Goal: Use online tool/utility

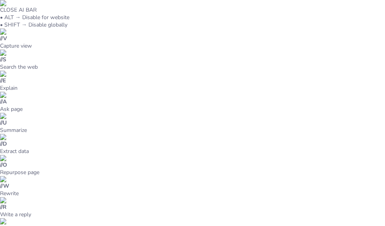
type input "New Sendsteps"
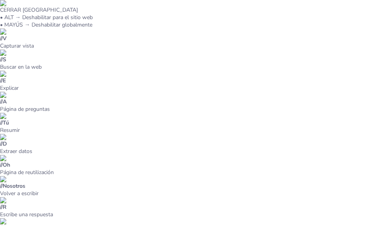
drag, startPoint x: 360, startPoint y: 2, endPoint x: 370, endPoint y: 5, distance: 10.6
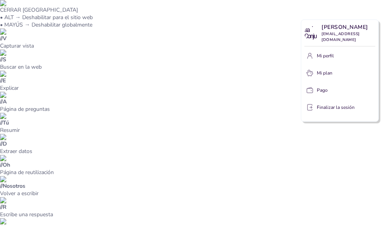
click at [342, 9] on div at bounding box center [192, 113] width 385 height 226
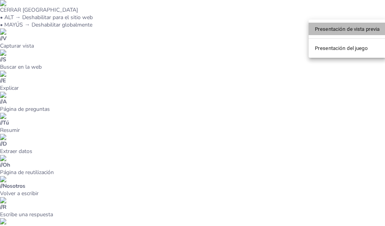
click at [328, 28] on font "Presentación de vista previa" at bounding box center [347, 29] width 65 height 6
